Goal: Information Seeking & Learning: Learn about a topic

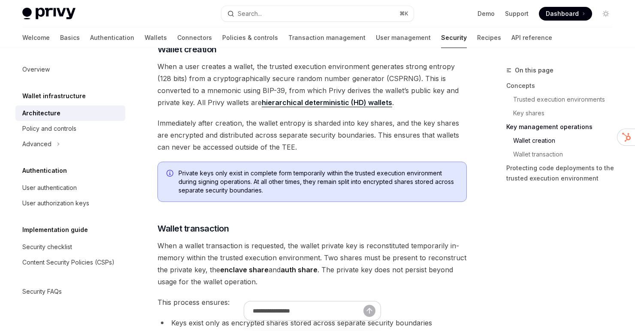
click at [102, 119] on link "Architecture" at bounding box center [70, 113] width 110 height 15
type textarea "*"
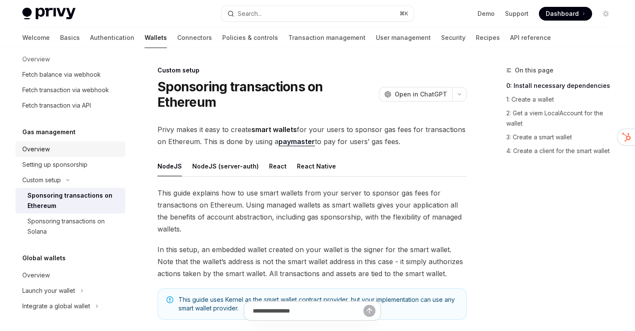
click at [83, 146] on div "Overview" at bounding box center [71, 149] width 98 height 10
type textarea "*"
